Goal: Task Accomplishment & Management: Use online tool/utility

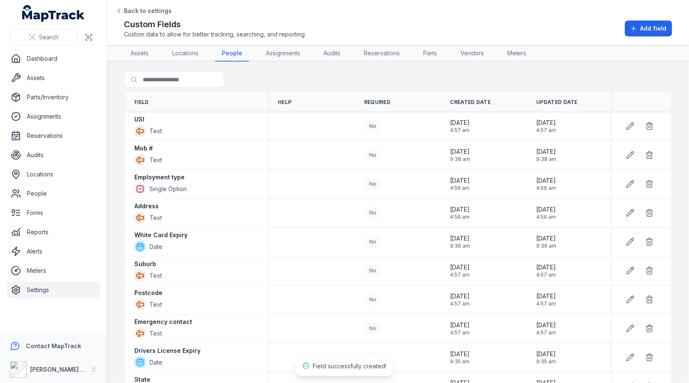
click at [47, 294] on link "Settings" at bounding box center [53, 289] width 93 height 17
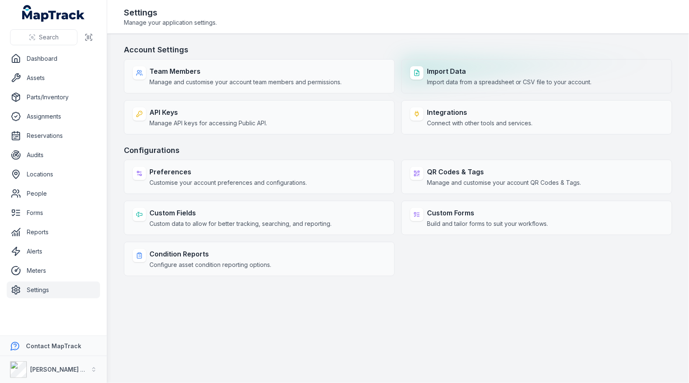
click at [506, 68] on strong "Import Data" at bounding box center [509, 71] width 165 height 10
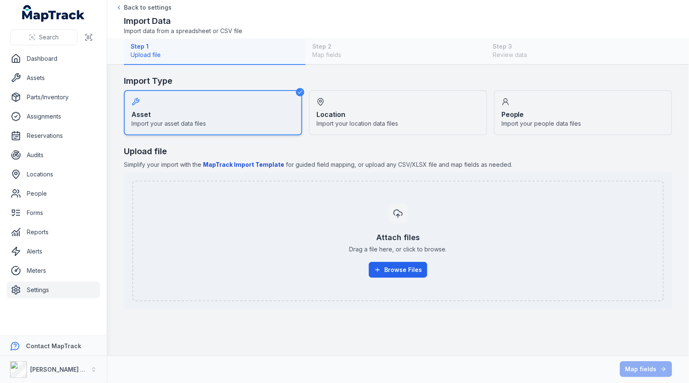
click at [506, 43] on div "Step 1 Upload file Step 2 Map fields Step 3 Review data" at bounding box center [398, 52] width 548 height 26
click at [531, 114] on div "People Import your people data files" at bounding box center [583, 112] width 178 height 45
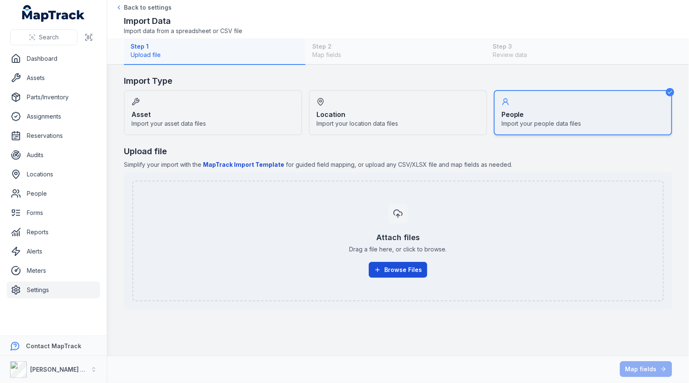
click at [397, 270] on button "Browse Files" at bounding box center [398, 270] width 59 height 16
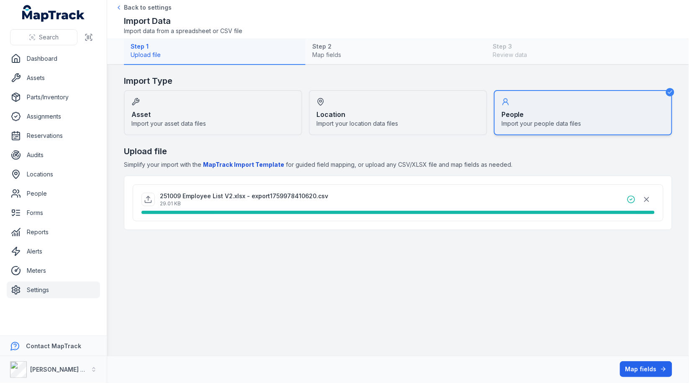
click at [637, 361] on div "Map fields" at bounding box center [398, 369] width 548 height 16
click at [637, 364] on button "Map fields" at bounding box center [646, 369] width 52 height 16
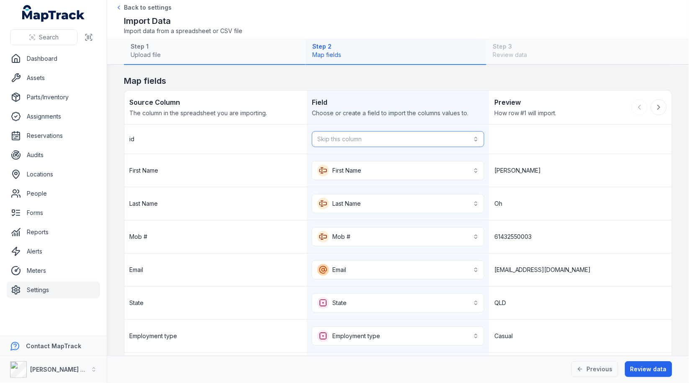
click at [387, 139] on button "Skip this column" at bounding box center [398, 139] width 172 height 16
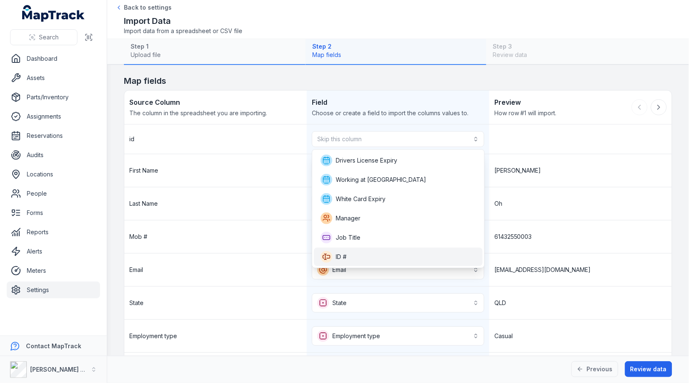
click at [365, 252] on div "ID #" at bounding box center [398, 257] width 155 height 12
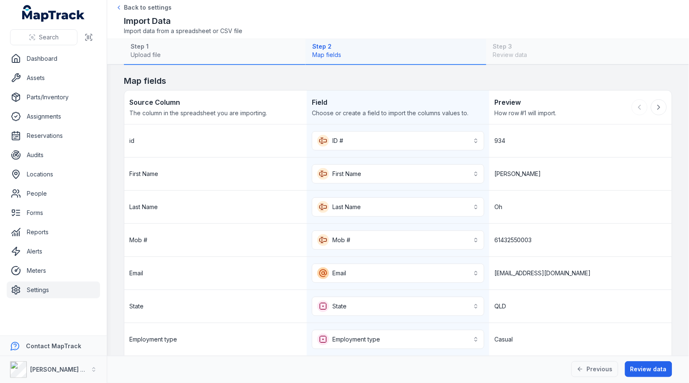
click at [526, 190] on div "Oh" at bounding box center [580, 206] width 182 height 33
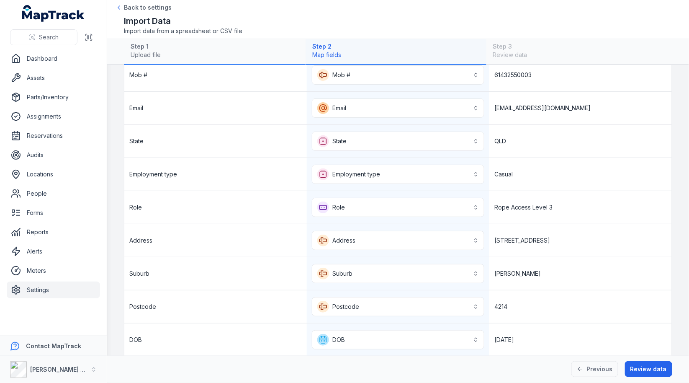
scroll to position [295, 0]
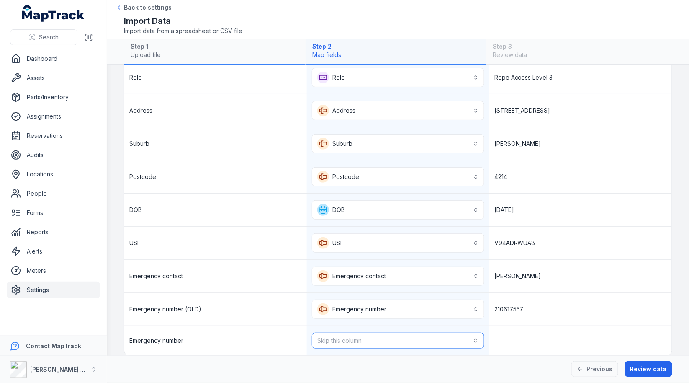
click at [424, 336] on button "Skip this column" at bounding box center [398, 340] width 172 height 16
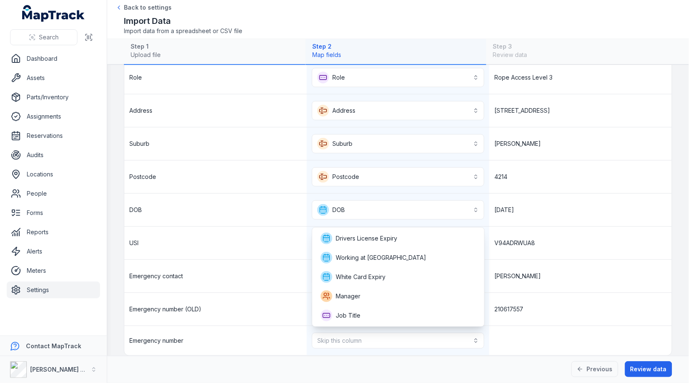
click at [557, 272] on div "**********" at bounding box center [397, 92] width 547 height 525
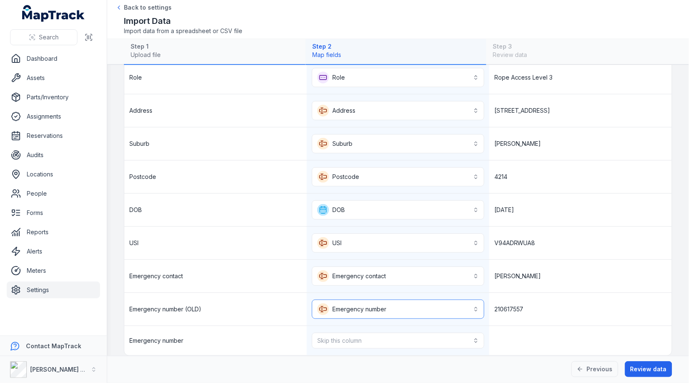
click at [457, 302] on button "**********" at bounding box center [398, 308] width 172 height 19
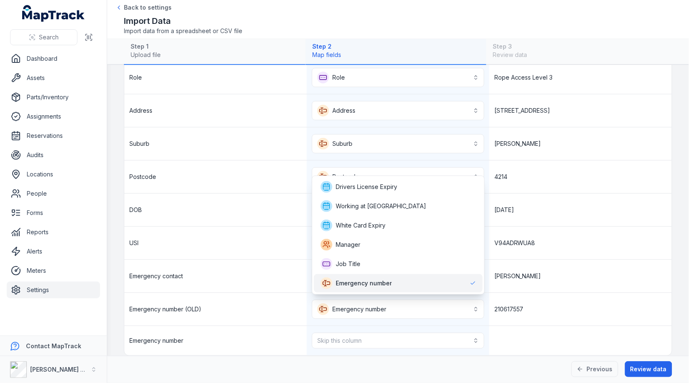
click at [438, 284] on div "Emergency number" at bounding box center [398, 283] width 155 height 12
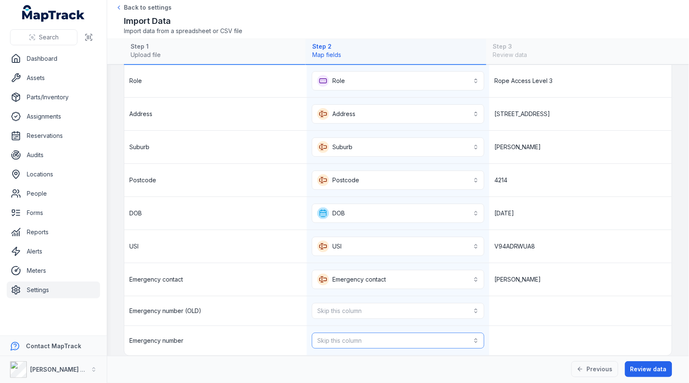
click at [418, 334] on button "Skip this column" at bounding box center [398, 340] width 172 height 16
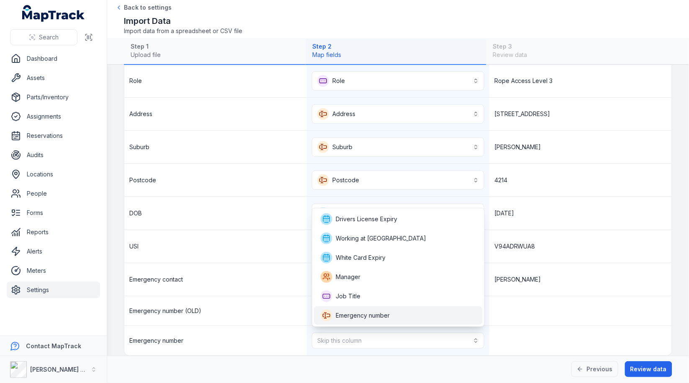
click at [419, 319] on div "Emergency number" at bounding box center [398, 315] width 155 height 12
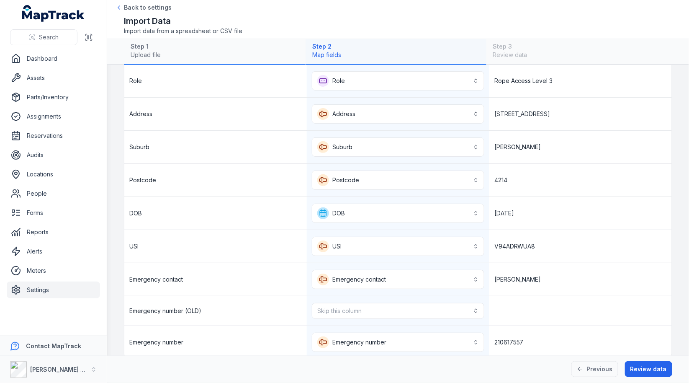
click at [562, 296] on div at bounding box center [580, 310] width 182 height 29
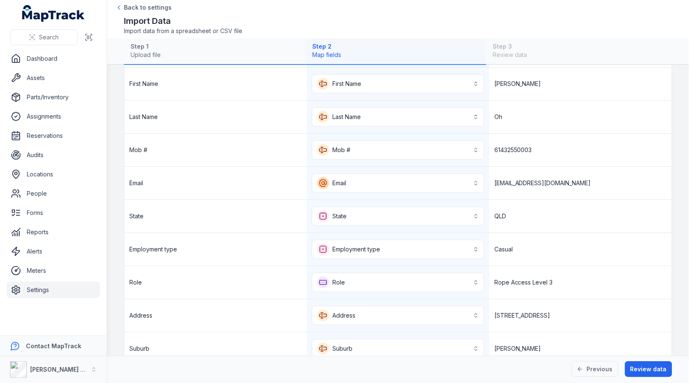
scroll to position [84, 0]
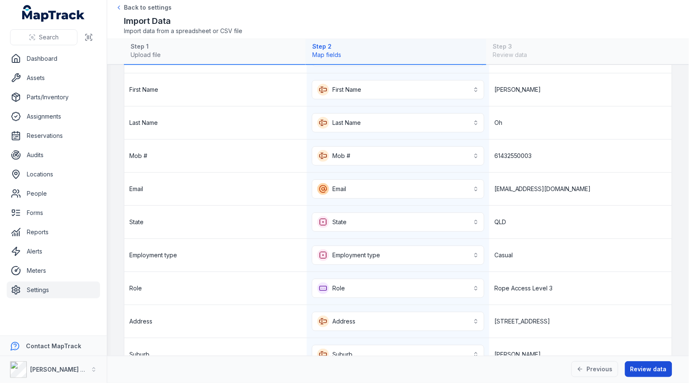
click at [647, 372] on button "Review data" at bounding box center [648, 369] width 47 height 16
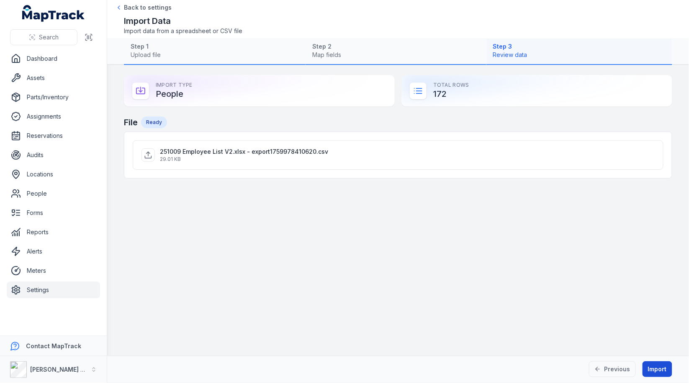
click at [658, 371] on button "Import" at bounding box center [657, 369] width 30 height 16
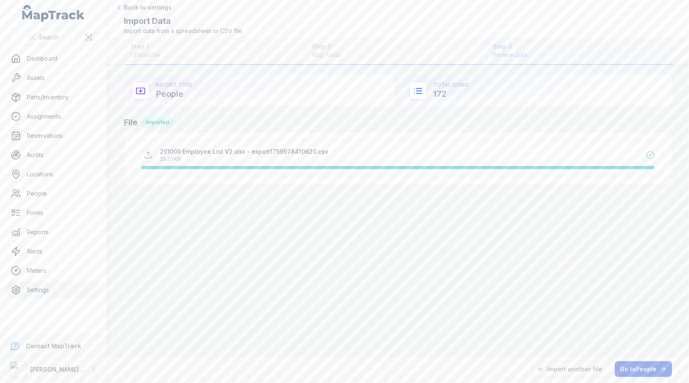
click at [627, 365] on link "Go to People" at bounding box center [643, 369] width 57 height 16
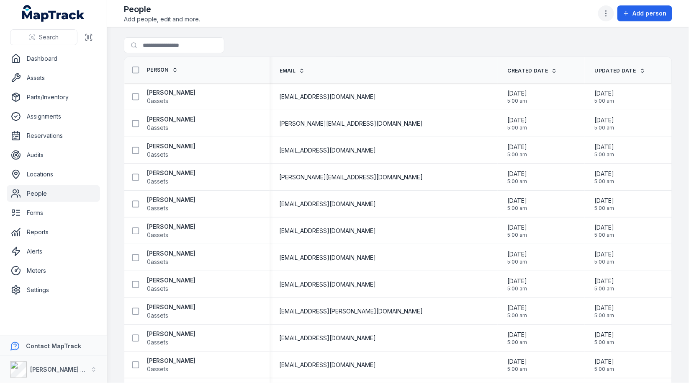
click at [609, 11] on icon "button" at bounding box center [606, 13] width 8 height 8
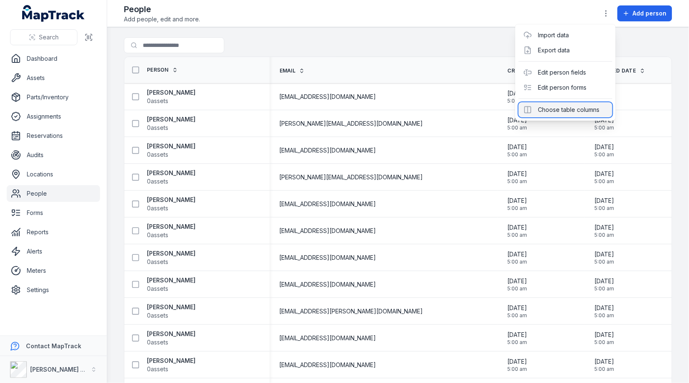
click at [565, 106] on div "Choose table columns" at bounding box center [566, 109] width 94 height 15
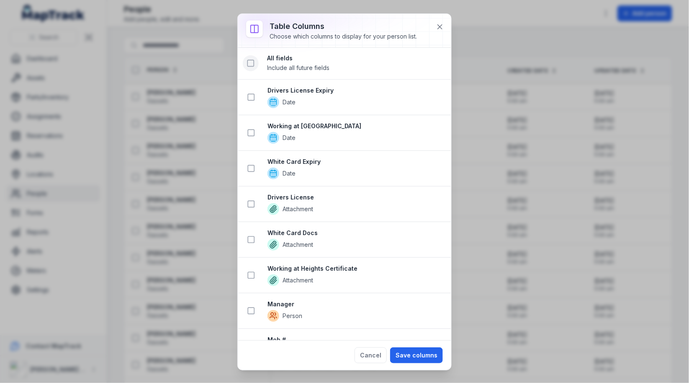
click at [247, 65] on icon at bounding box center [251, 63] width 8 height 8
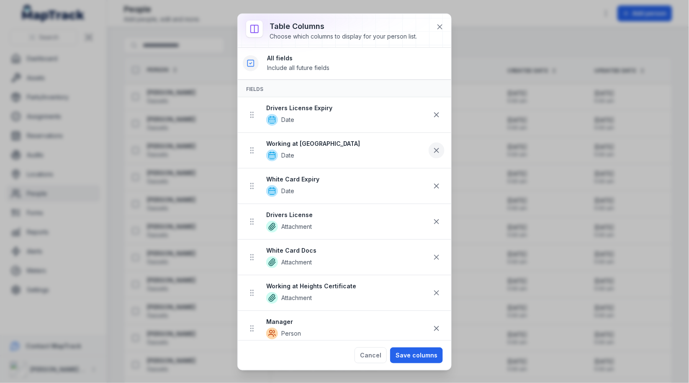
click at [439, 144] on button at bounding box center [437, 150] width 16 height 16
click at [436, 115] on icon at bounding box center [436, 114] width 8 height 8
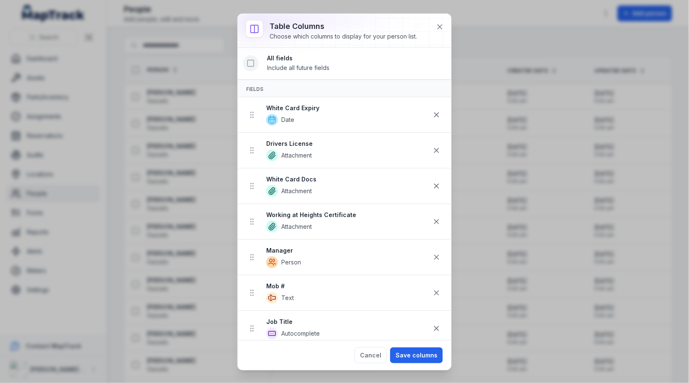
click at [436, 115] on icon at bounding box center [436, 114] width 8 height 8
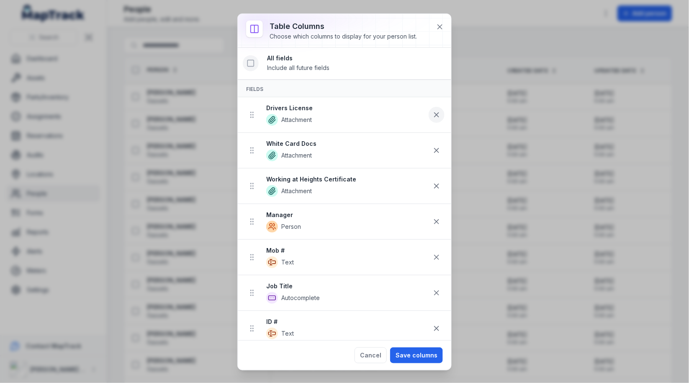
click at [436, 115] on icon at bounding box center [436, 114] width 8 height 8
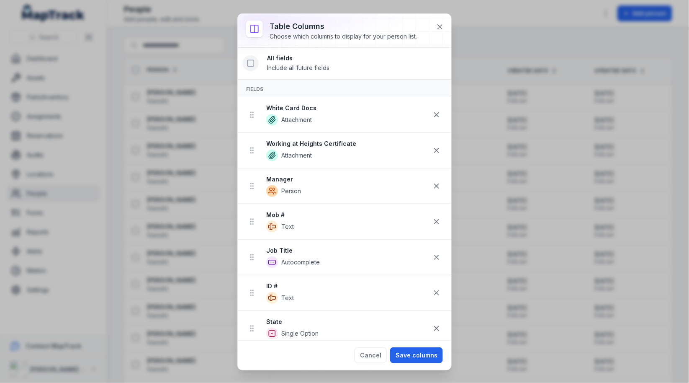
click at [436, 115] on icon at bounding box center [436, 114] width 8 height 8
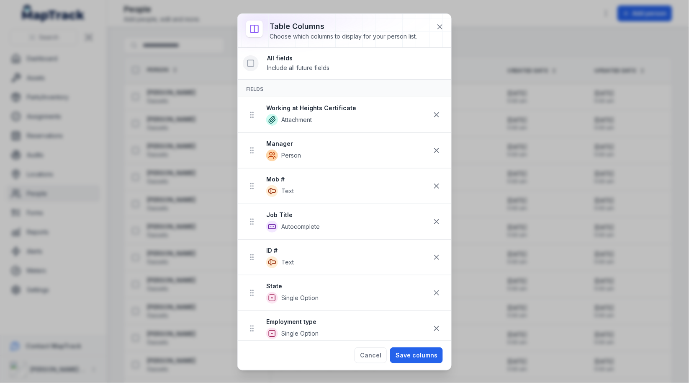
click at [436, 115] on icon at bounding box center [436, 114] width 8 height 8
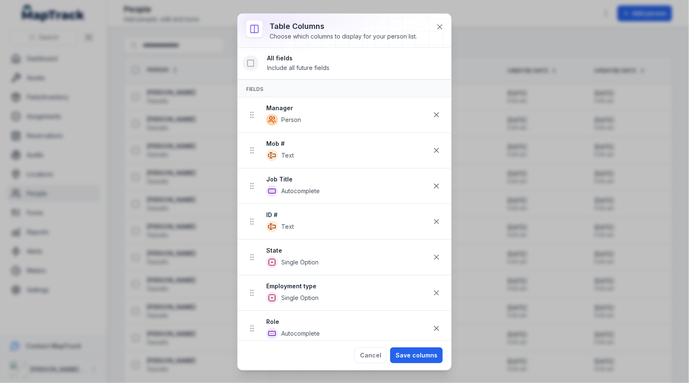
click at [436, 115] on icon at bounding box center [436, 114] width 8 height 8
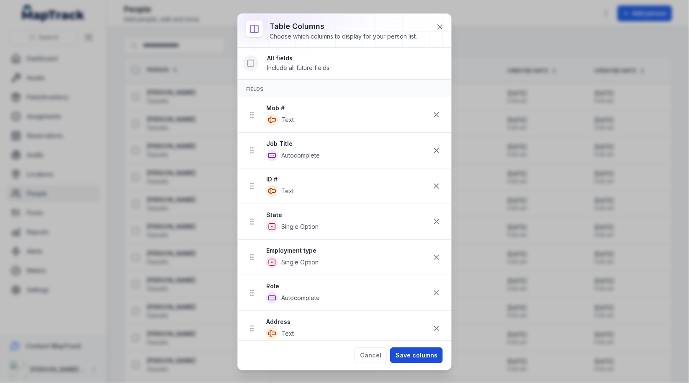
click at [416, 352] on button "Save columns" at bounding box center [416, 355] width 53 height 16
